Goal: Transaction & Acquisition: Purchase product/service

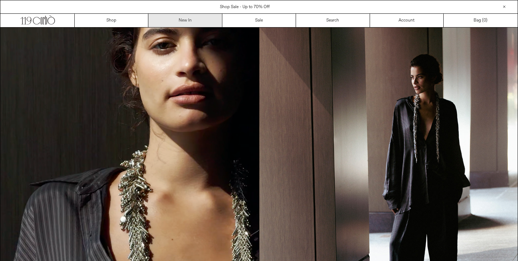
click at [195, 21] on link "New In" at bounding box center [185, 20] width 74 height 13
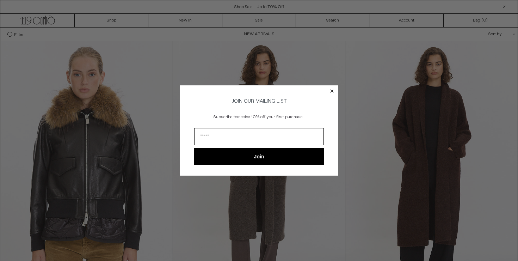
click at [329, 89] on circle "Close dialog" at bounding box center [332, 90] width 7 height 7
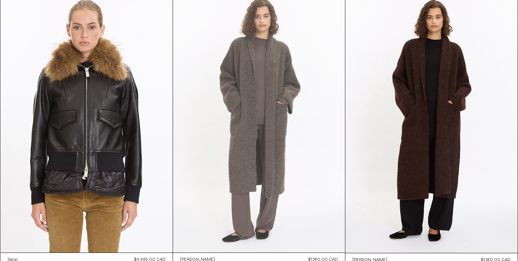
scroll to position [42, 0]
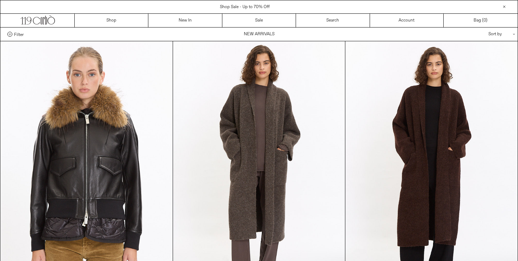
scroll to position [42, 0]
